Goal: Navigation & Orientation: Find specific page/section

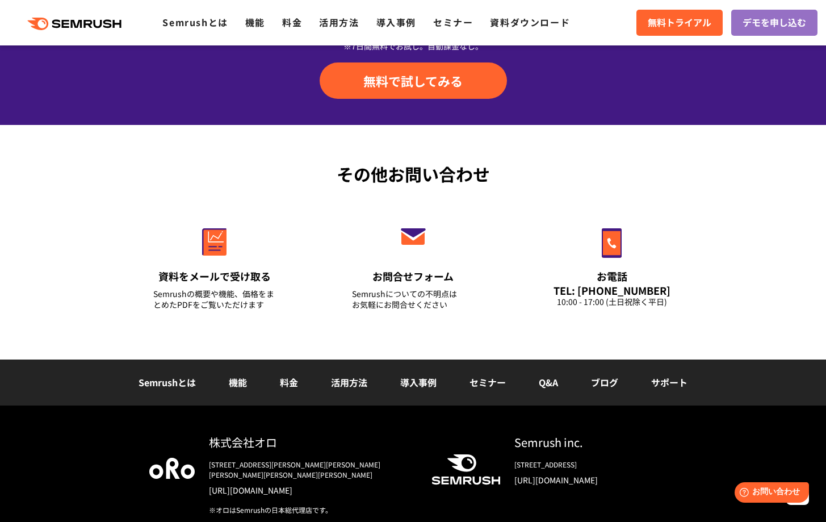
scroll to position [3966, 0]
